Goal: Find specific page/section: Find specific page/section

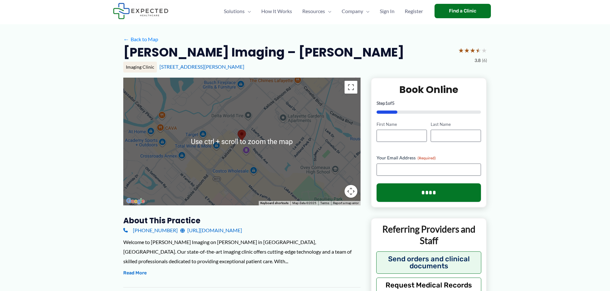
scroll to position [96, 0]
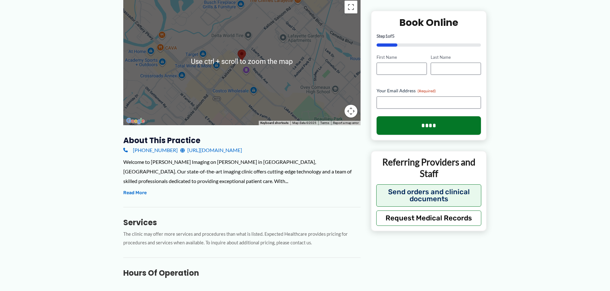
click at [209, 152] on link "[URL][DOMAIN_NAME]" at bounding box center [211, 151] width 62 height 10
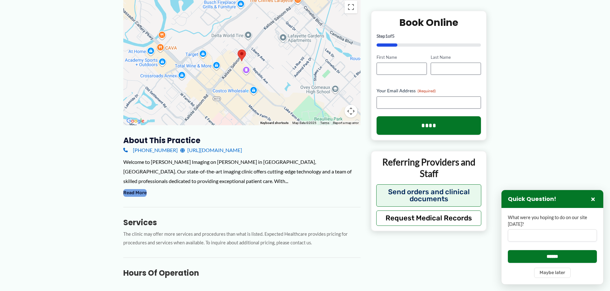
click at [133, 193] on button "Read More" at bounding box center [134, 193] width 23 height 8
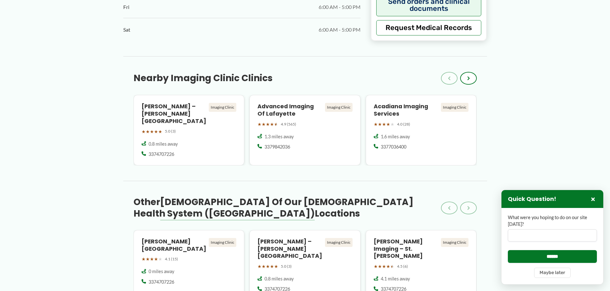
scroll to position [576, 0]
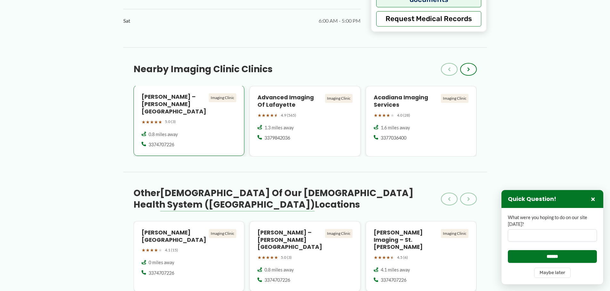
click at [170, 93] on h4 "[PERSON_NAME] – [PERSON_NAME][GEOGRAPHIC_DATA]" at bounding box center [173, 104] width 65 height 22
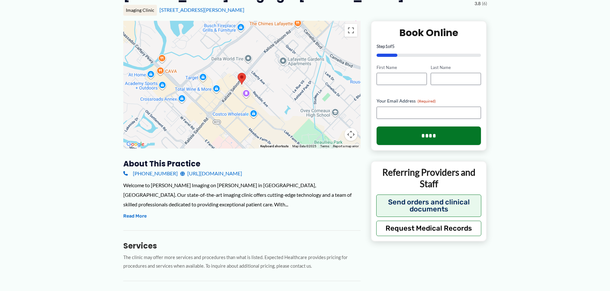
scroll to position [96, 0]
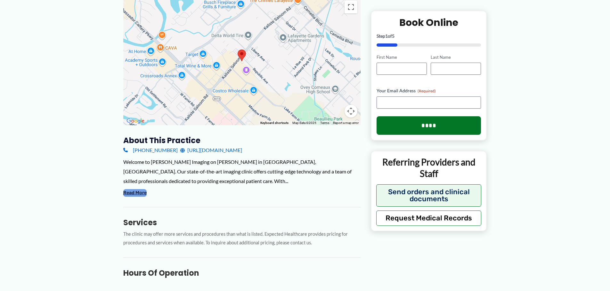
click at [143, 191] on button "Read More" at bounding box center [134, 193] width 23 height 8
